Goal: Navigation & Orientation: Understand site structure

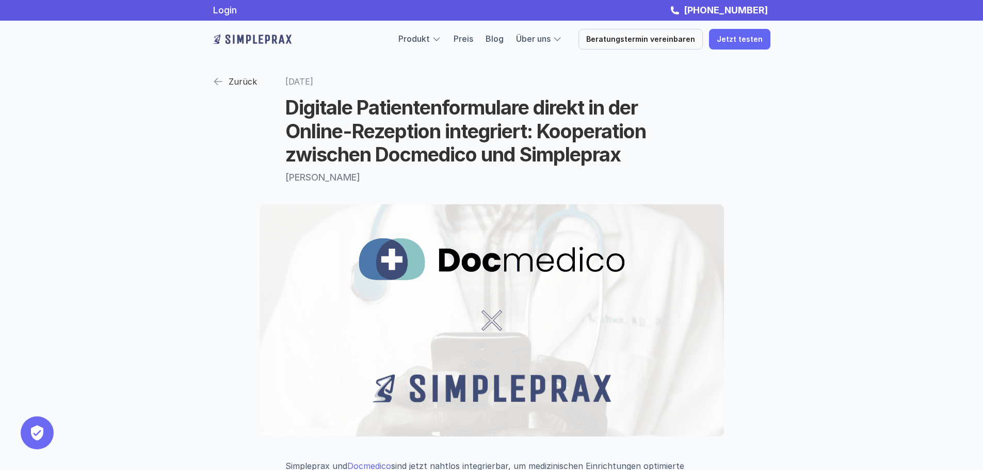
click at [217, 78] on img at bounding box center [218, 81] width 10 height 10
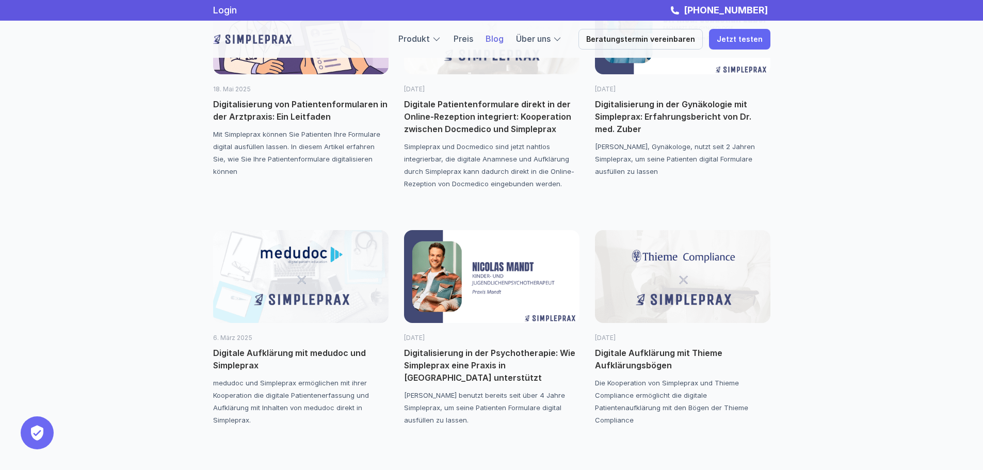
scroll to position [671, 0]
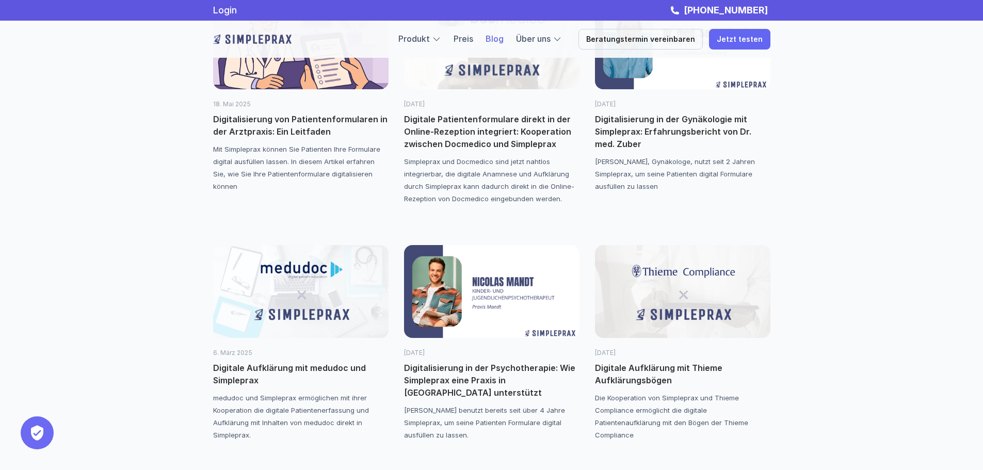
click at [522, 303] on img at bounding box center [491, 291] width 175 height 93
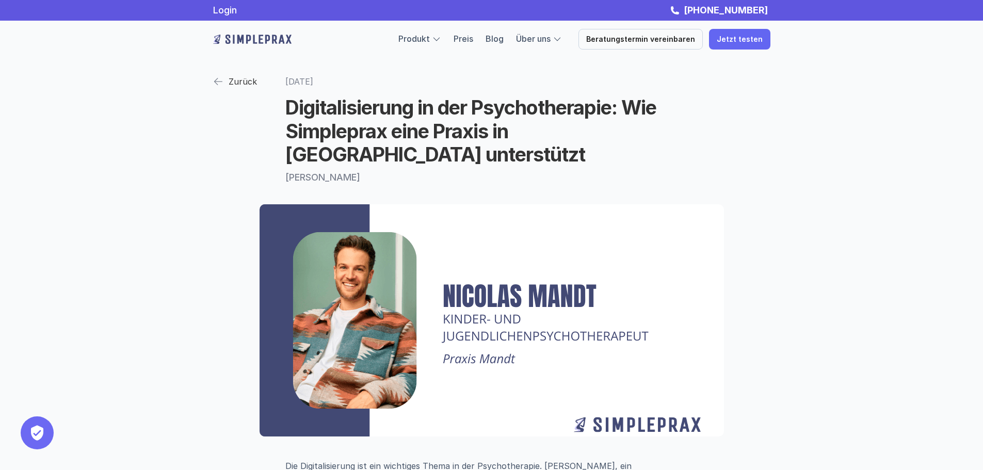
click at [250, 85] on p "Zurück" at bounding box center [243, 81] width 28 height 15
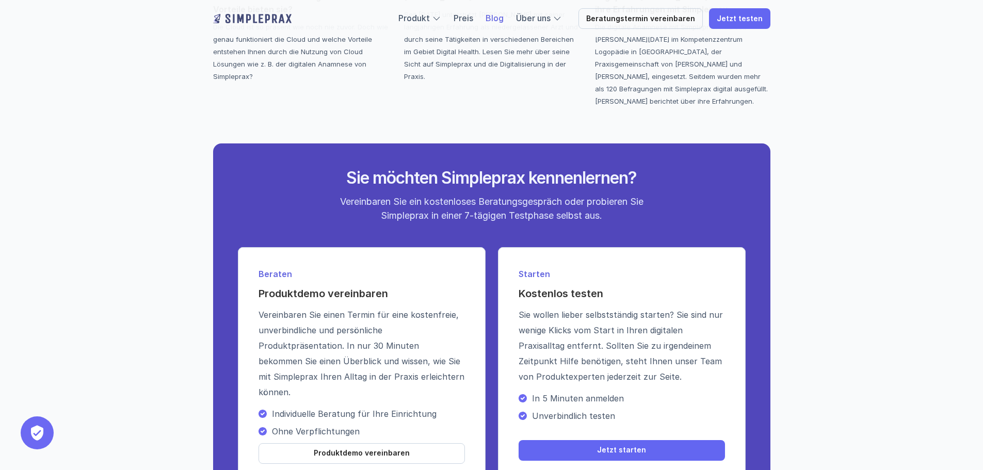
scroll to position [2064, 0]
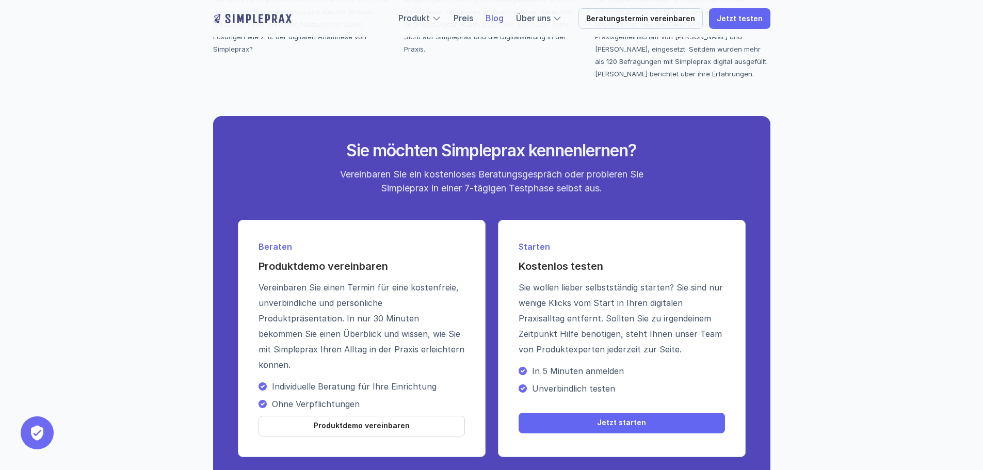
click at [256, 21] on img at bounding box center [252, 18] width 78 height 17
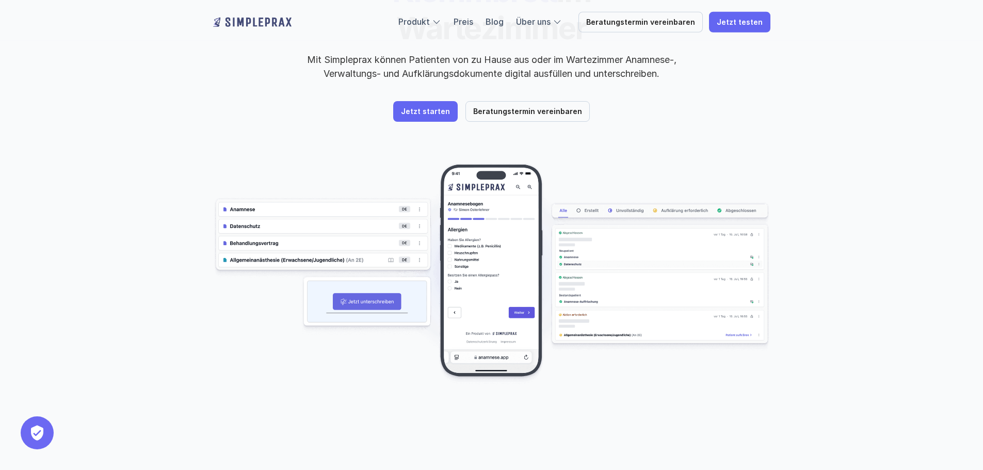
scroll to position [155, 0]
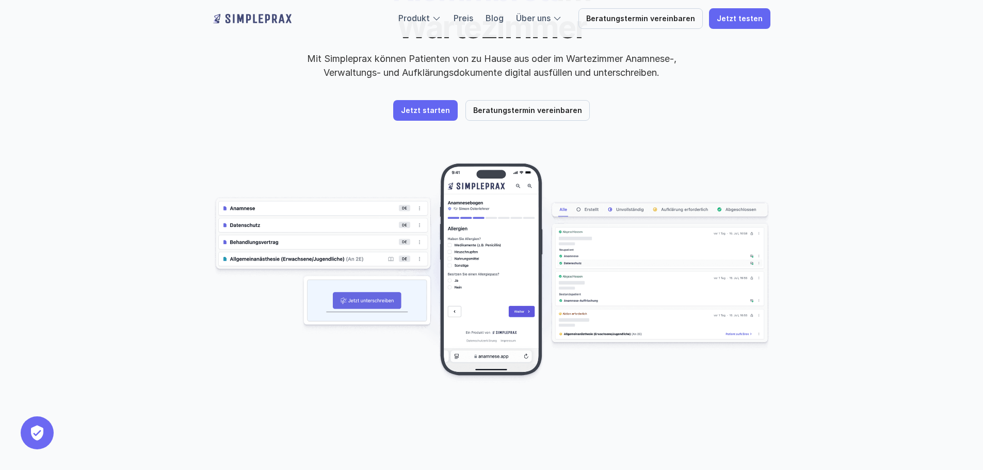
click at [536, 252] on img at bounding box center [491, 273] width 557 height 222
